Goal: Information Seeking & Learning: Learn about a topic

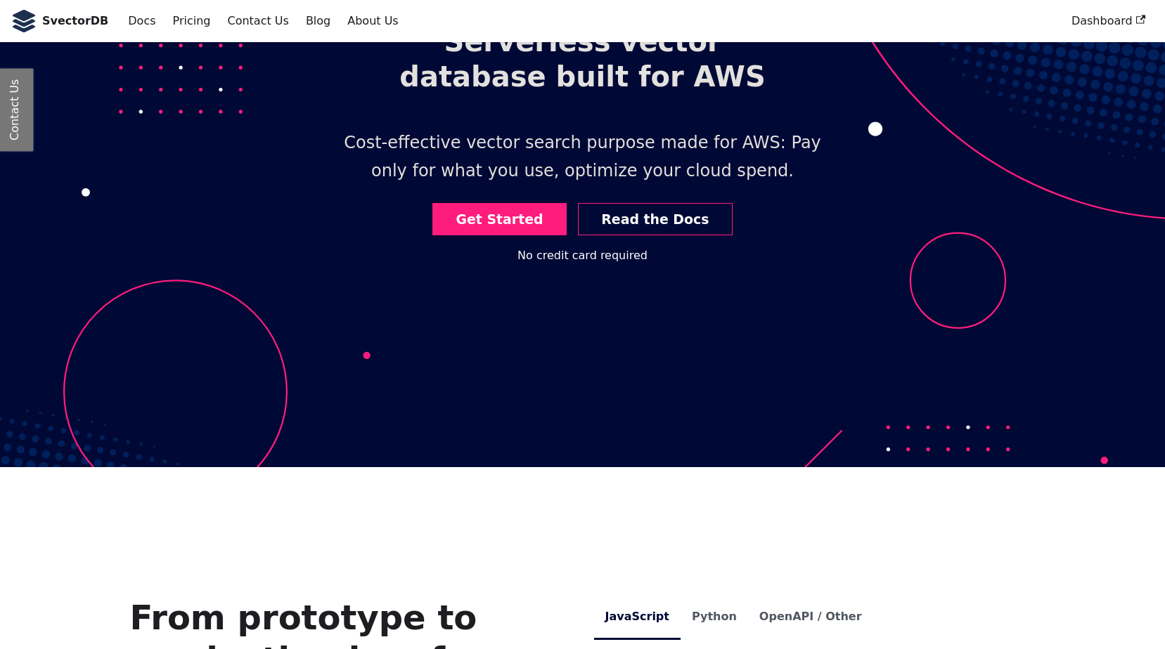
scroll to position [70, 0]
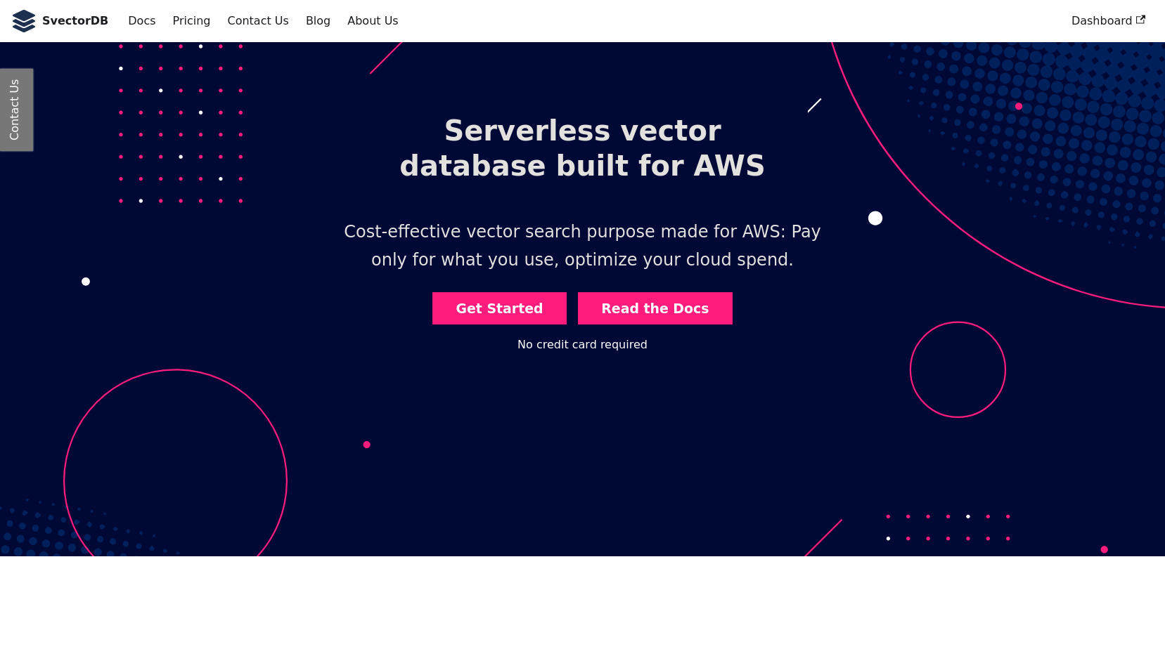
click at [647, 306] on link "Read the Docs" at bounding box center [655, 308] width 155 height 33
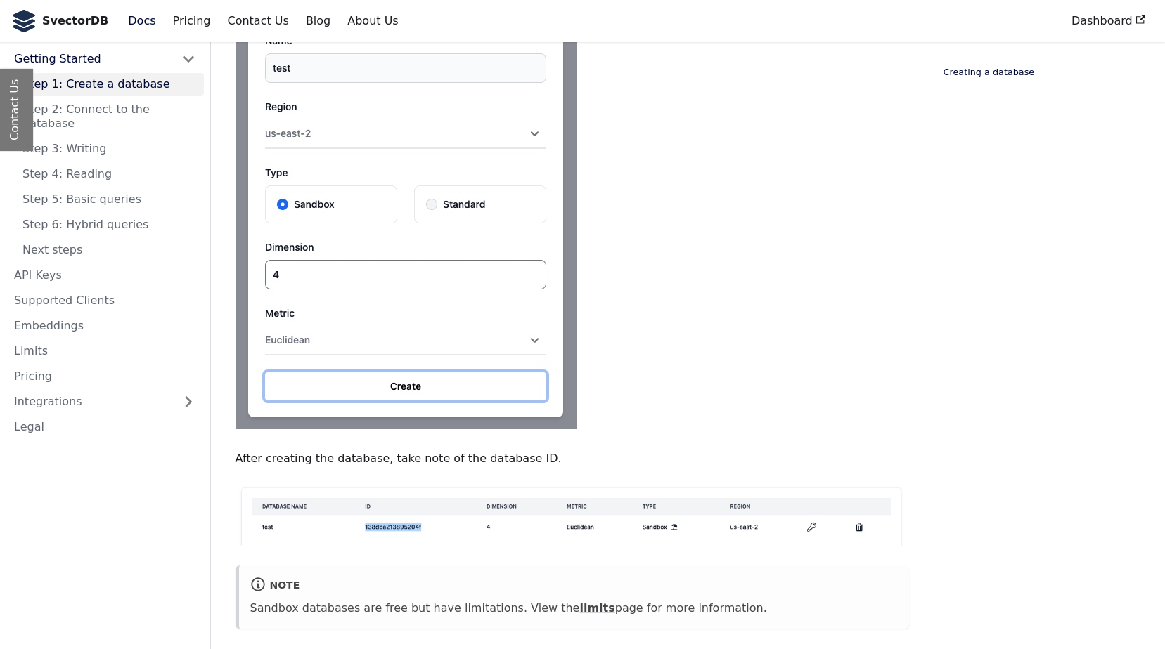
scroll to position [633, 0]
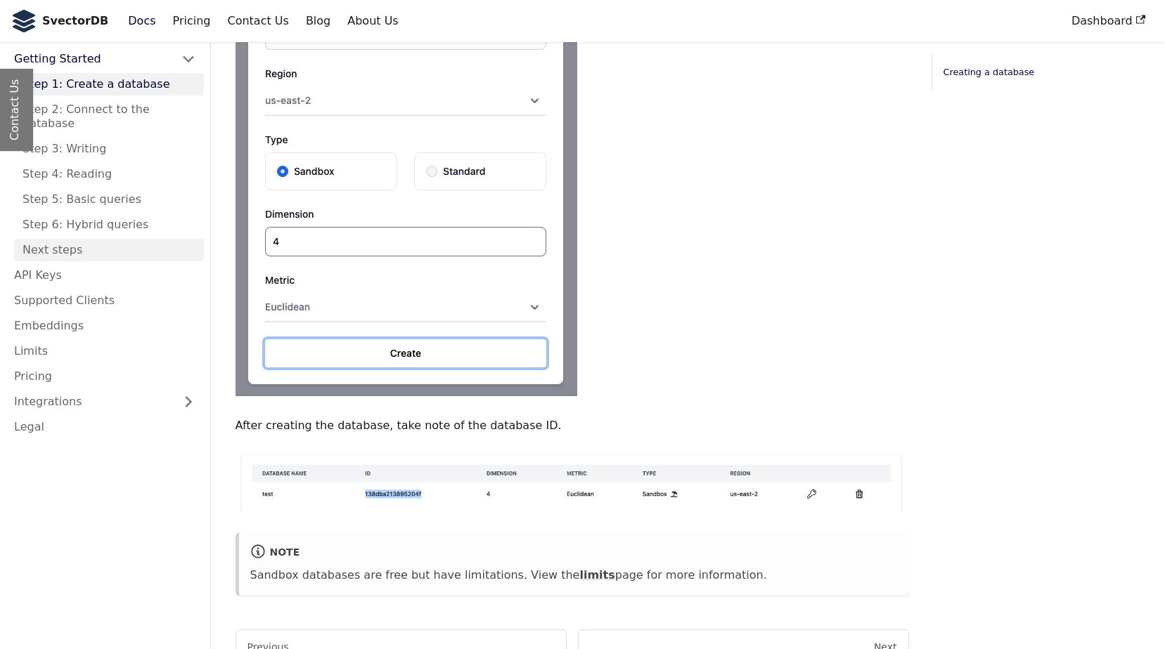
click at [51, 239] on link "Next steps" at bounding box center [109, 250] width 190 height 22
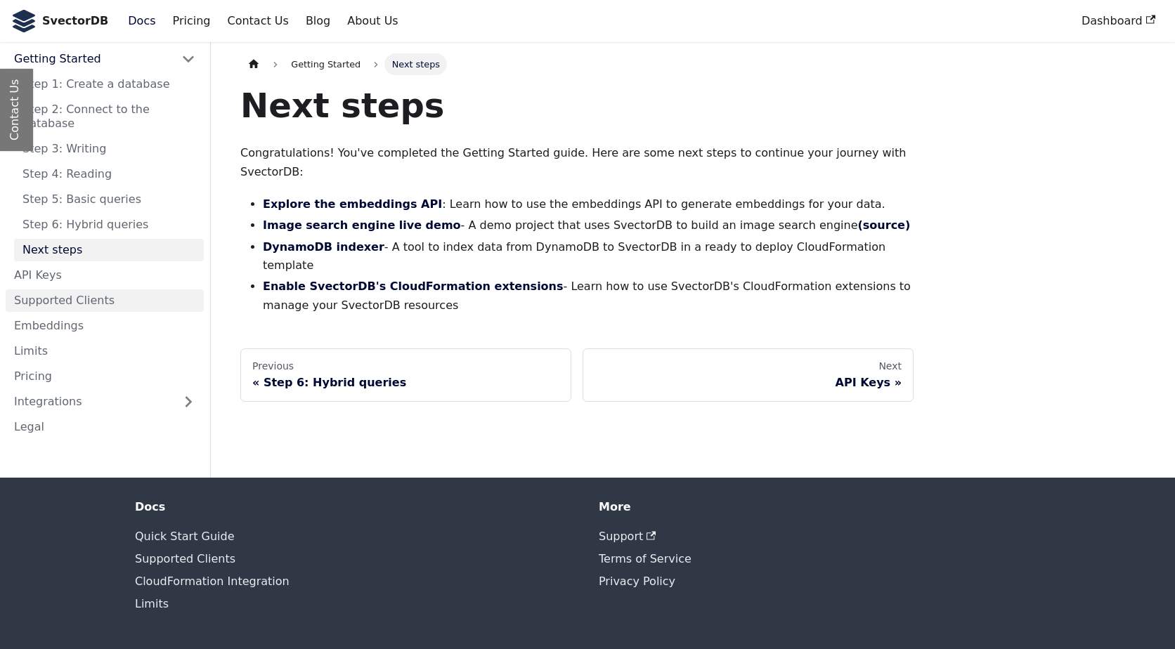
click at [76, 290] on link "Supported Clients" at bounding box center [105, 301] width 198 height 22
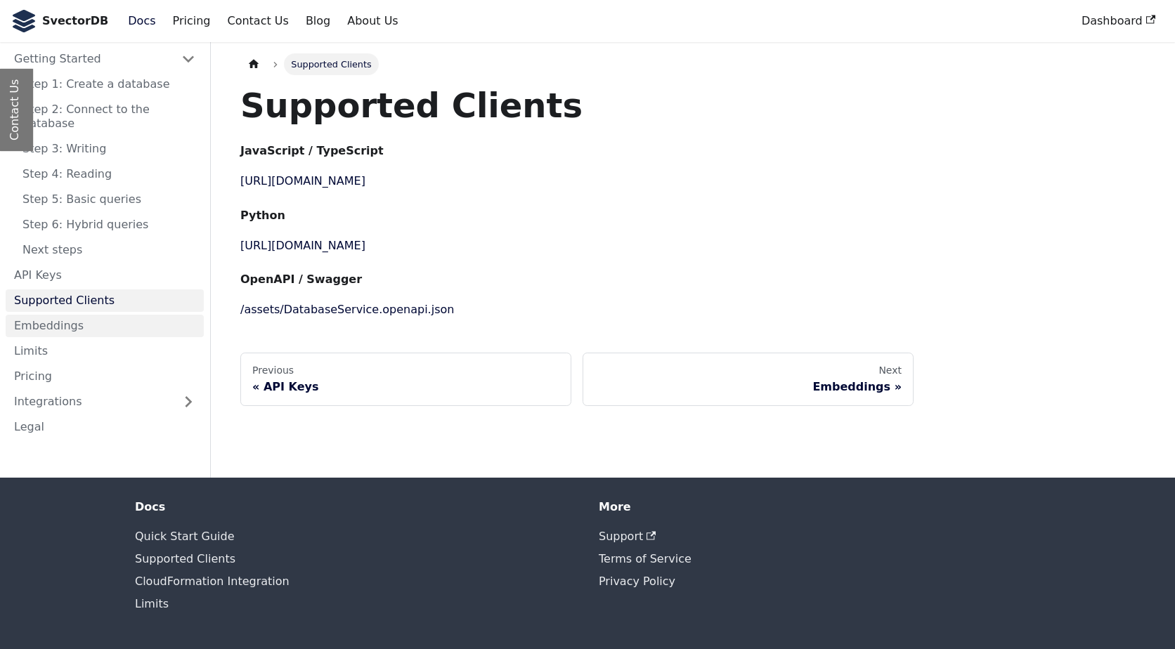
click at [58, 315] on link "Embeddings" at bounding box center [105, 326] width 198 height 22
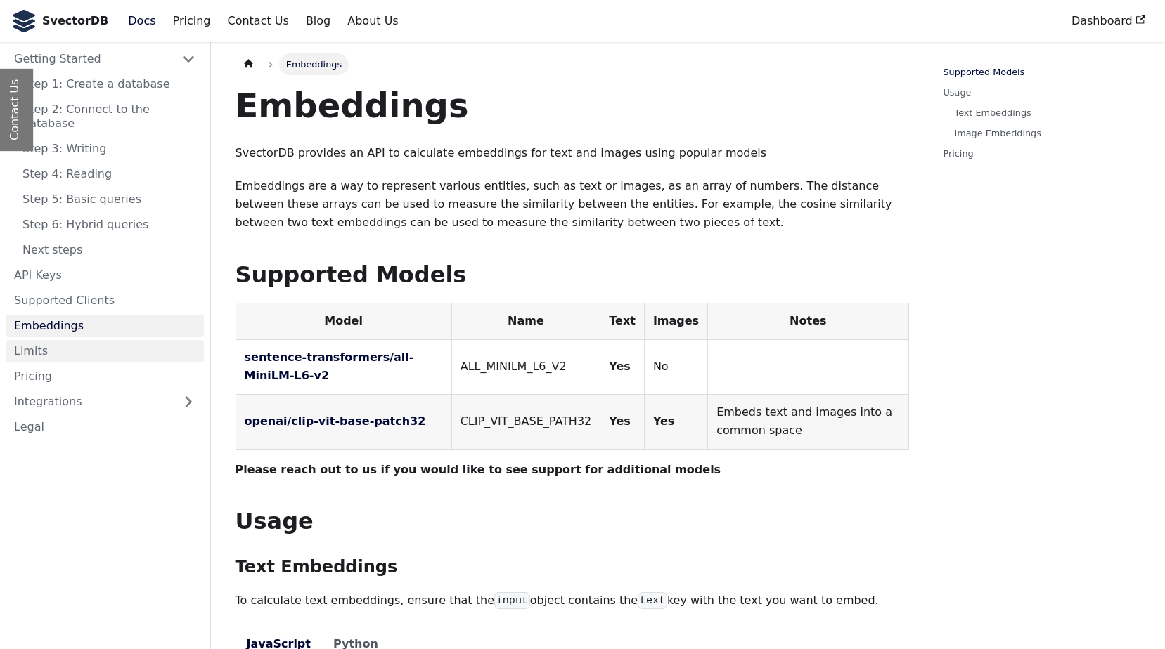
click at [34, 340] on link "Limits" at bounding box center [105, 351] width 198 height 22
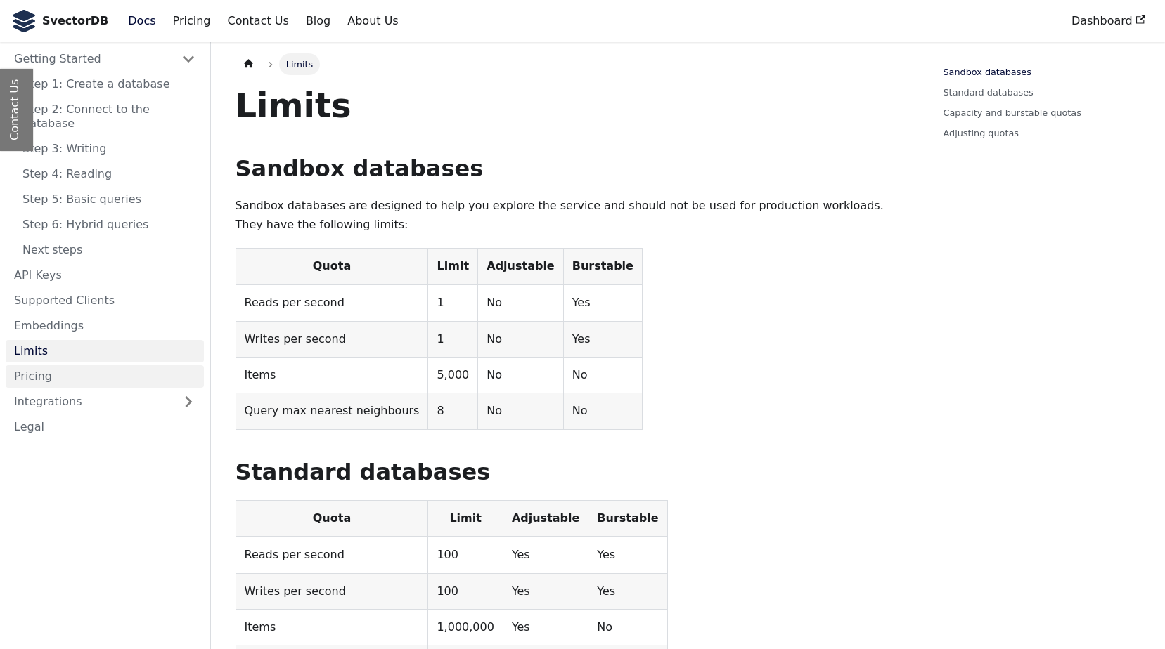
click at [22, 365] on link "Pricing" at bounding box center [105, 376] width 198 height 22
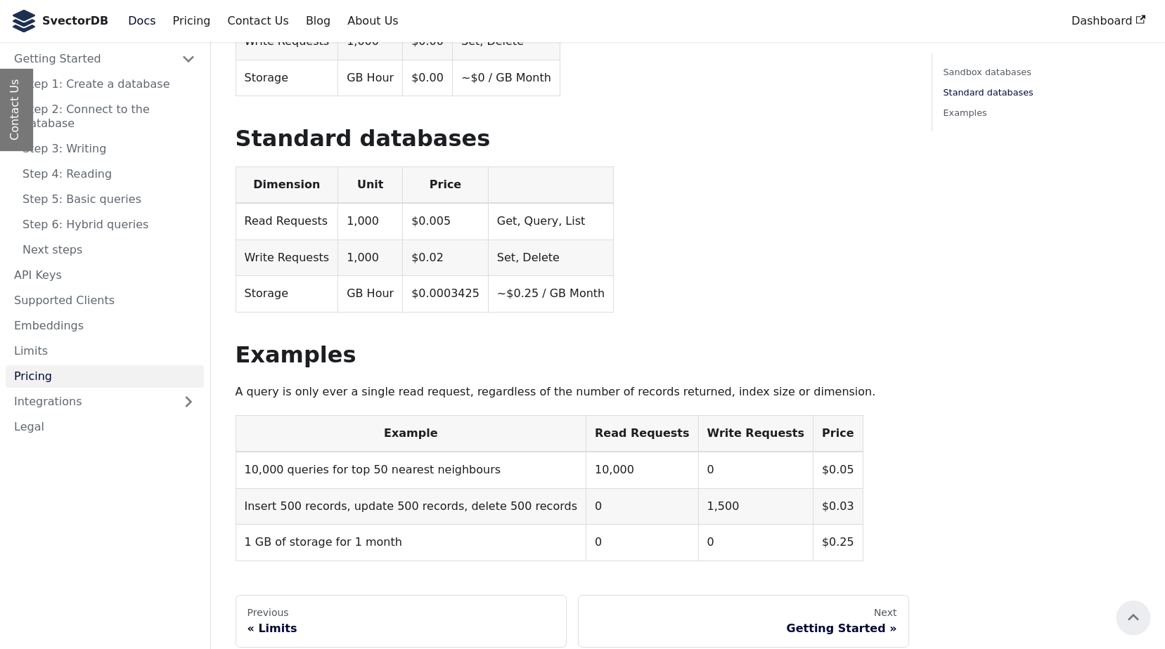
scroll to position [261, 0]
